Goal: Navigation & Orientation: Go to known website

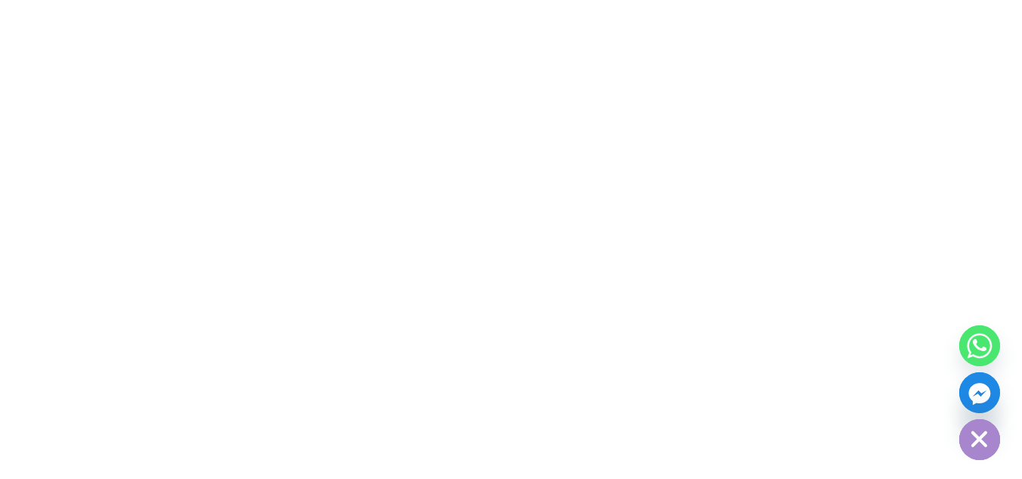
scroll to position [7145, 0]
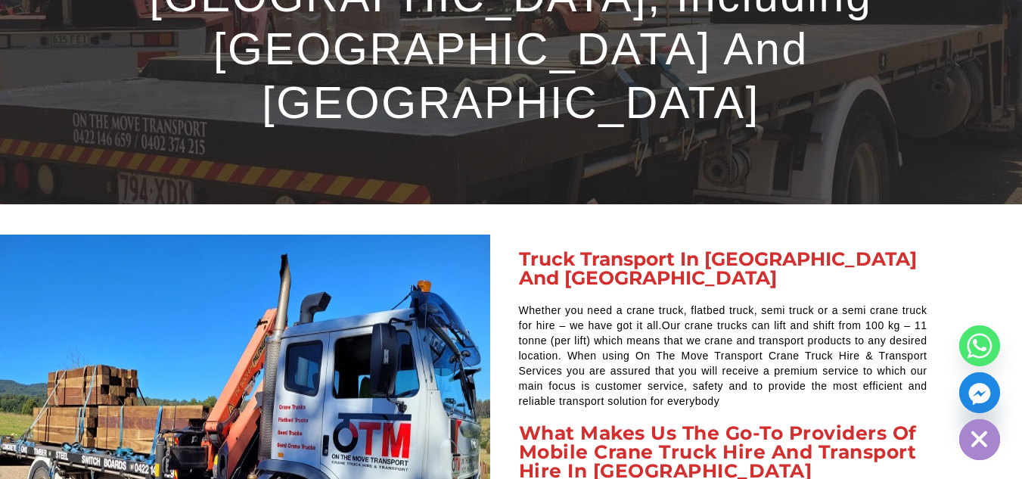
scroll to position [4842, 0]
